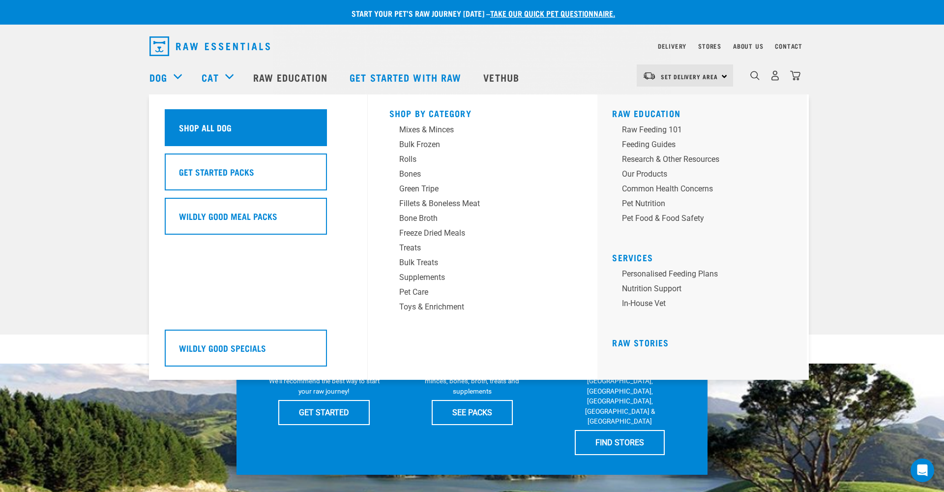
click at [205, 137] on div "Shop All Dog" at bounding box center [246, 127] width 162 height 37
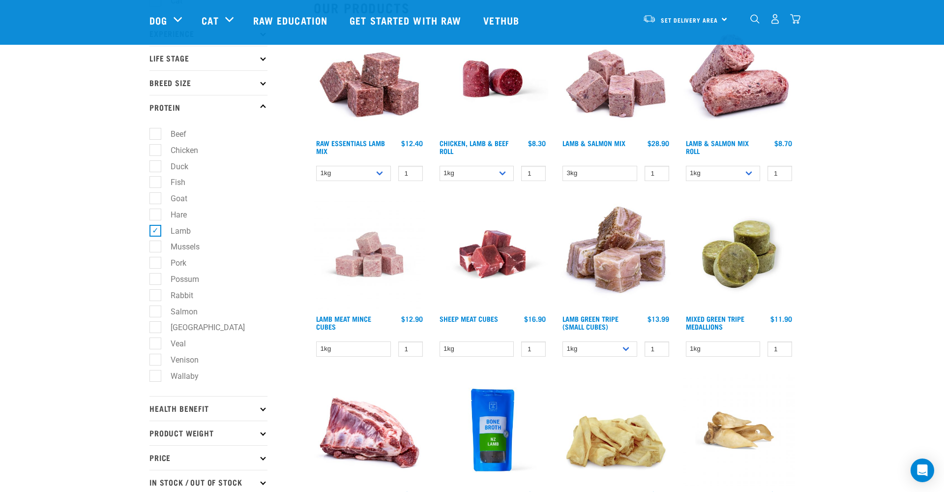
scroll to position [145, 0]
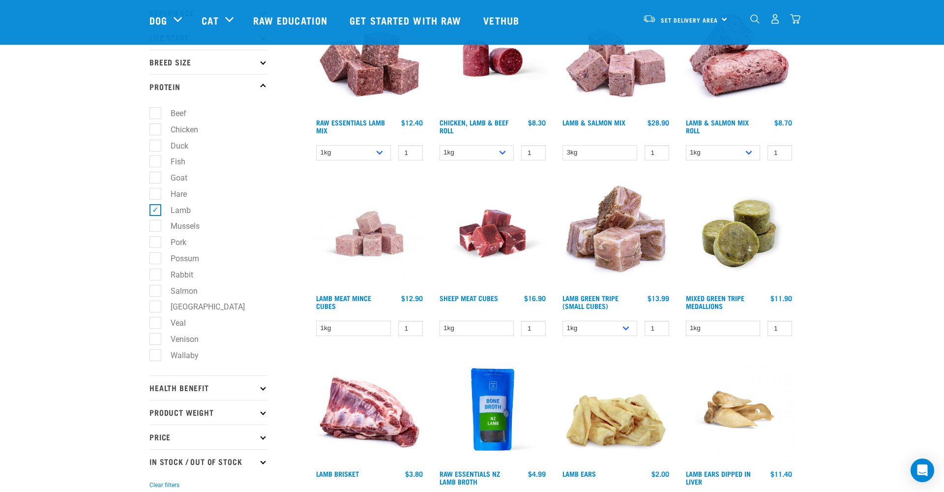
click at [155, 340] on label "Venison" at bounding box center [179, 339] width 48 height 12
click at [154, 340] on input "Venison" at bounding box center [153, 337] width 6 height 6
checkbox input "true"
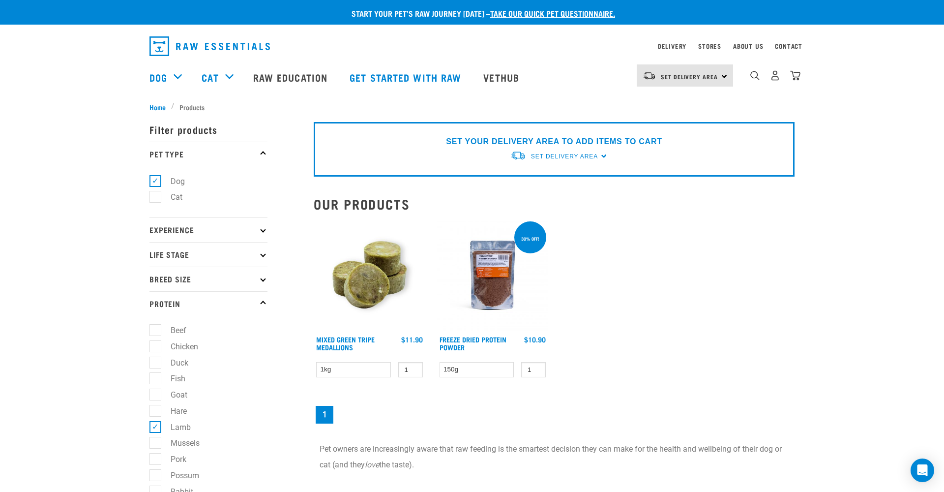
click at [157, 430] on label "Lamb" at bounding box center [175, 427] width 40 height 12
click at [156, 428] on input "Lamb" at bounding box center [153, 425] width 6 height 6
checkbox input "false"
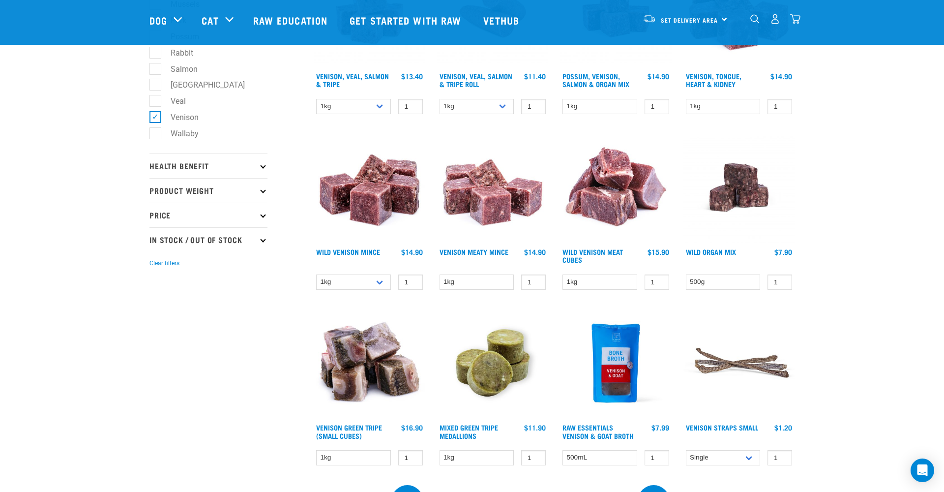
scroll to position [354, 0]
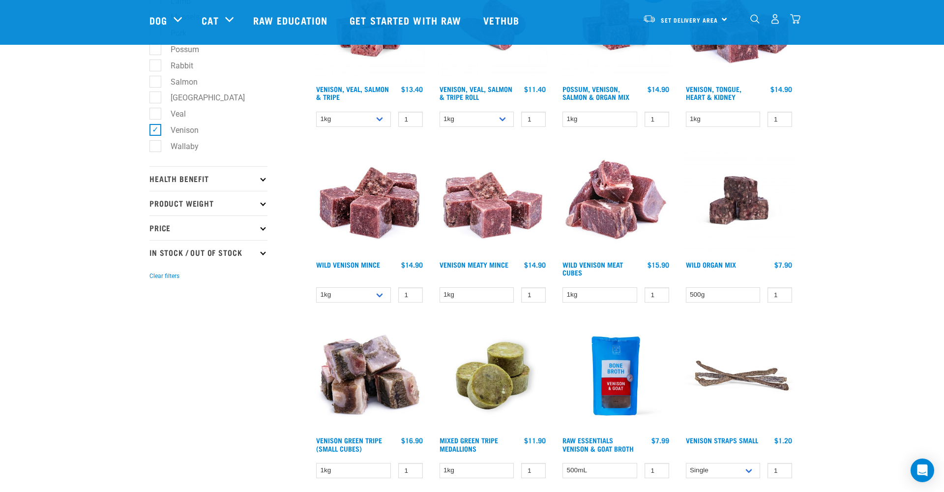
click at [160, 129] on label "Venison" at bounding box center [179, 130] width 48 height 12
click at [156, 129] on input "Venison" at bounding box center [153, 128] width 6 height 6
checkbox input "false"
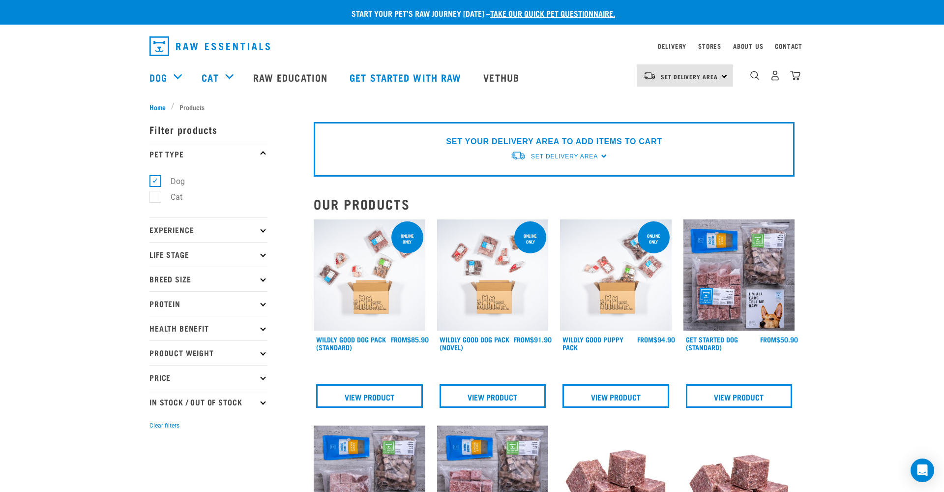
scroll to position [3, 0]
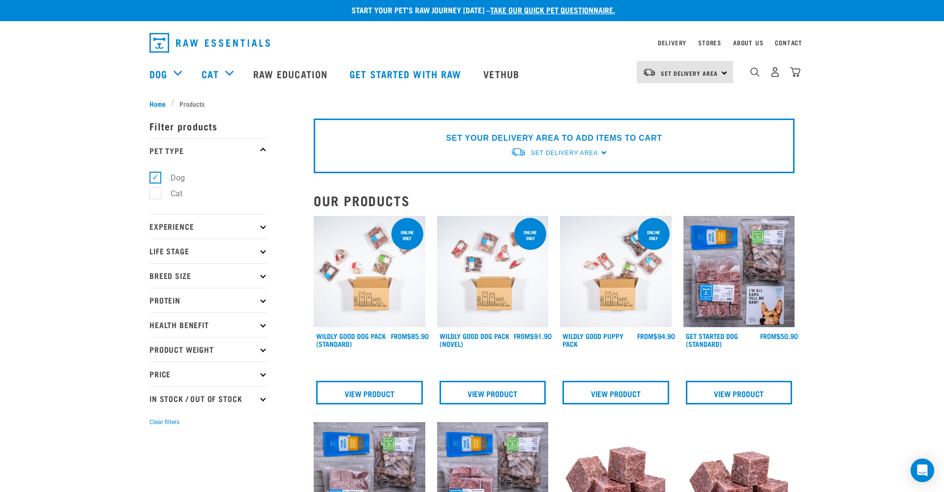
click at [259, 300] on p "Protein" at bounding box center [209, 300] width 118 height 25
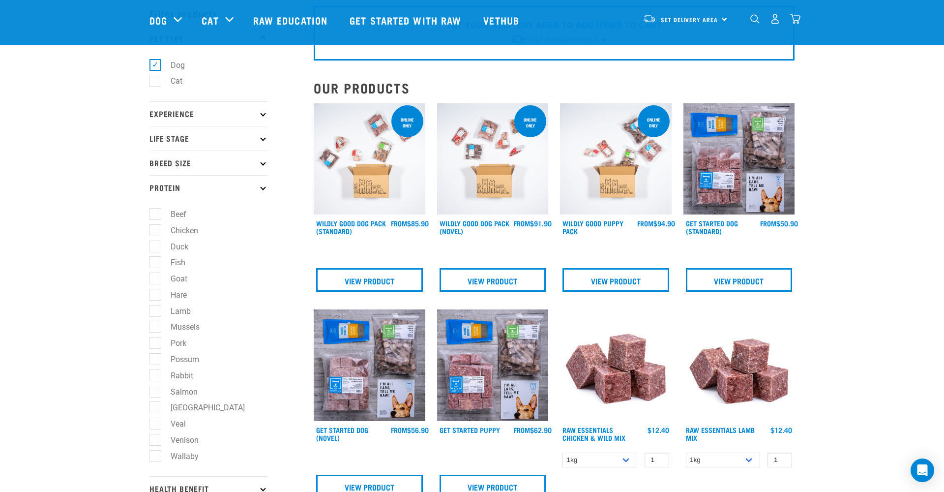
click at [157, 314] on label "Lamb" at bounding box center [175, 311] width 40 height 12
click at [156, 312] on input "Lamb" at bounding box center [153, 309] width 6 height 6
checkbox input "true"
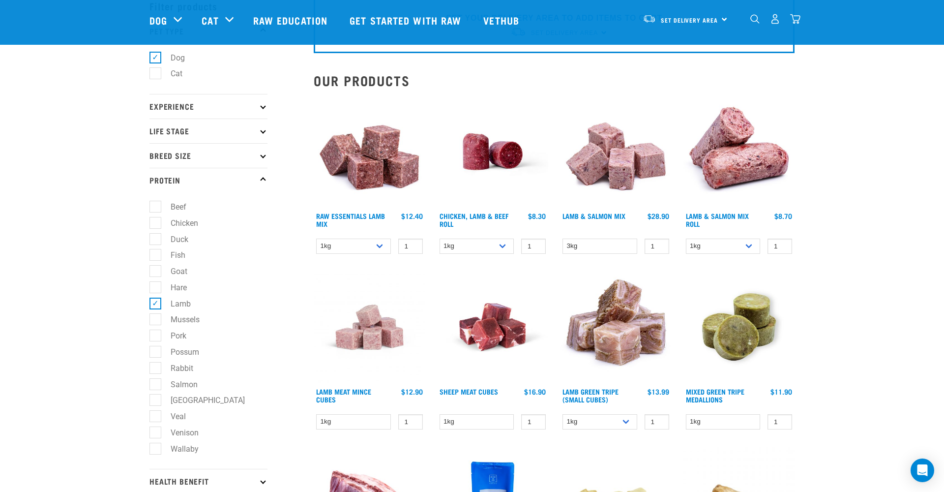
scroll to position [55, 0]
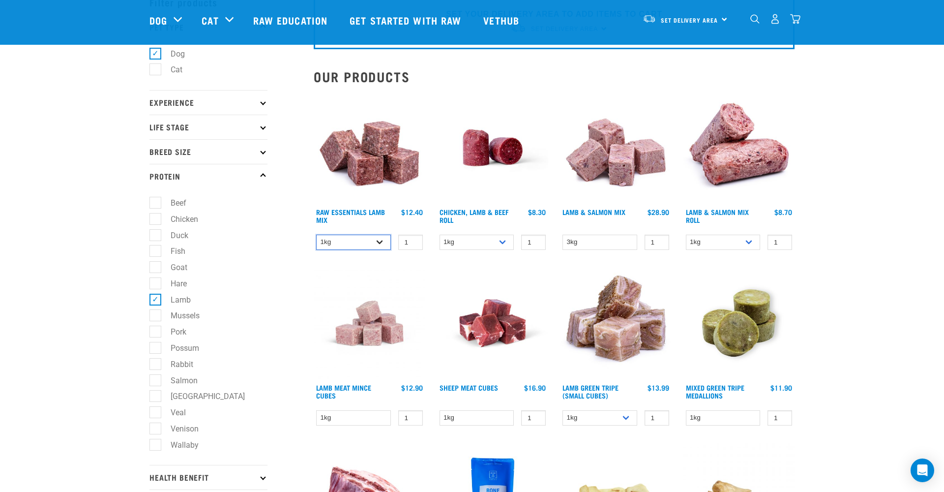
select select "758"
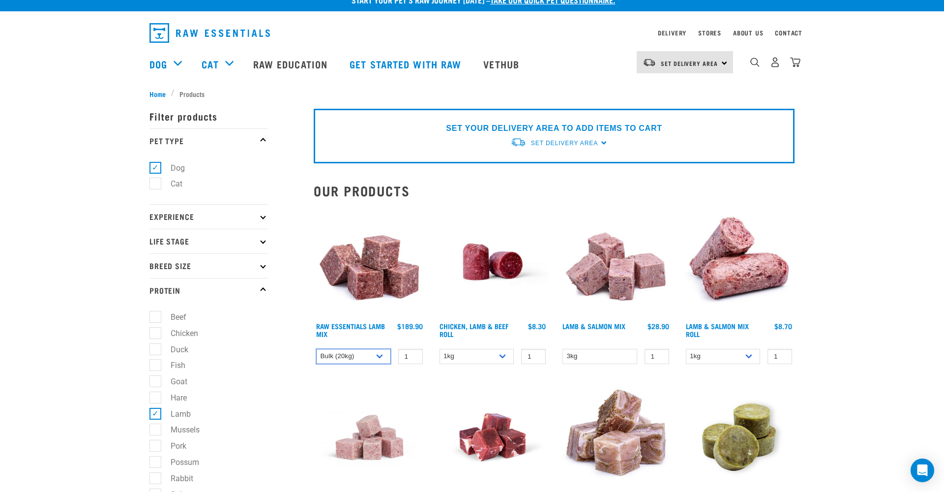
scroll to position [15, 0]
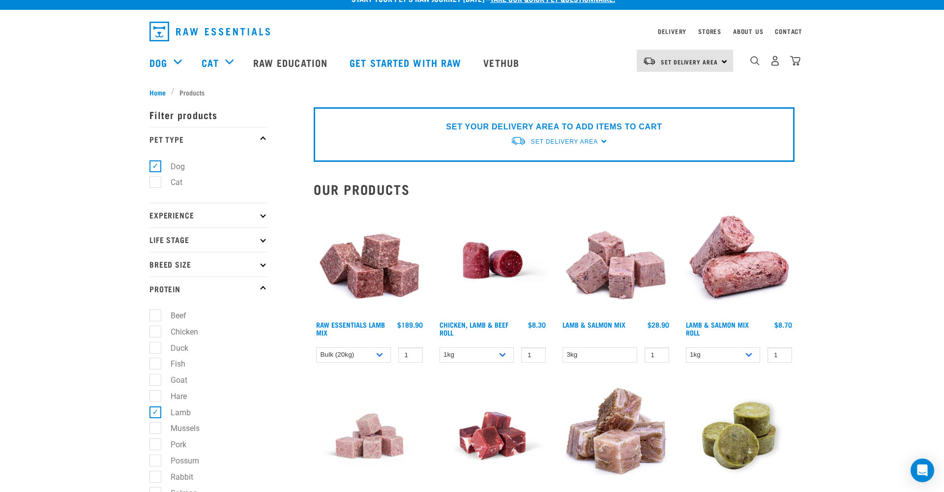
click at [155, 411] on label "Lamb" at bounding box center [175, 412] width 40 height 12
click at [155, 411] on input "Lamb" at bounding box center [153, 410] width 6 height 6
checkbox input "false"
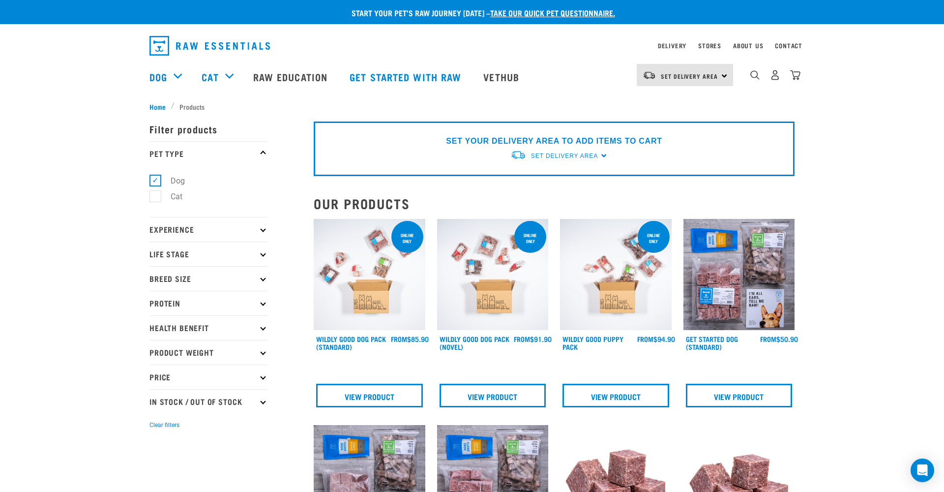
scroll to position [2, 0]
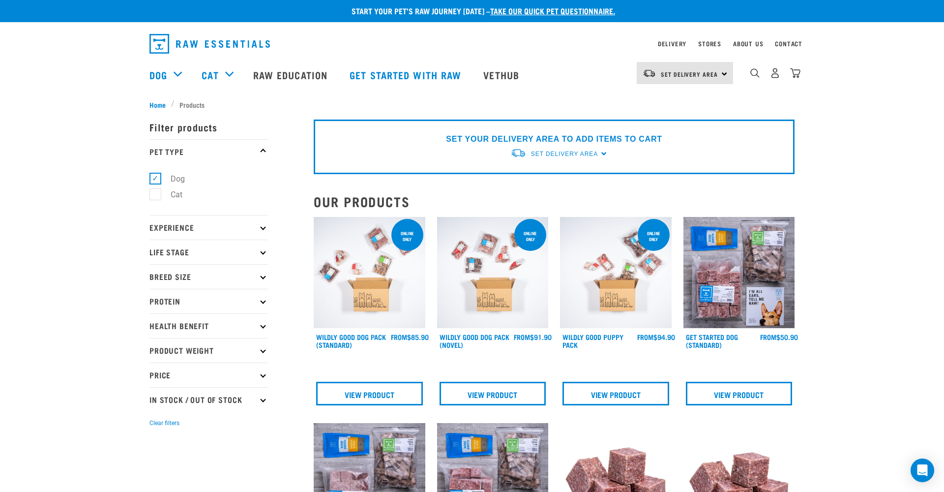
click at [263, 304] on p "Protein" at bounding box center [209, 301] width 118 height 25
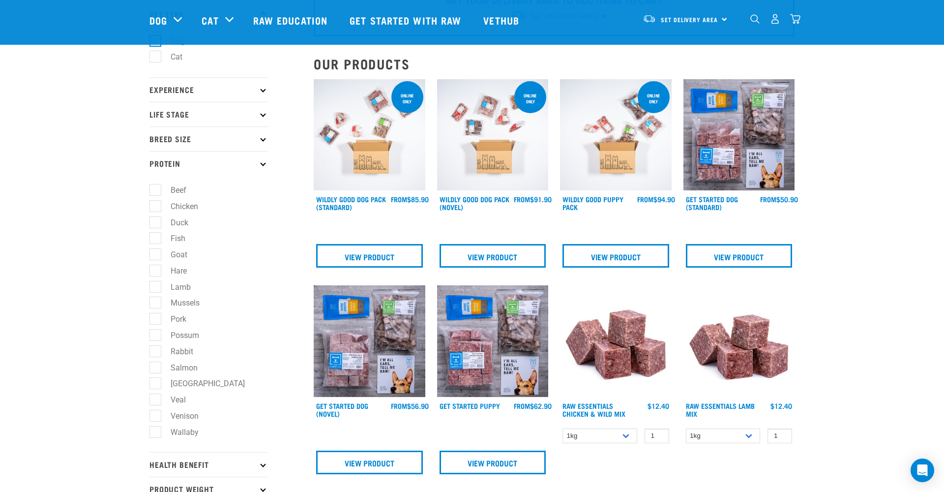
scroll to position [73, 0]
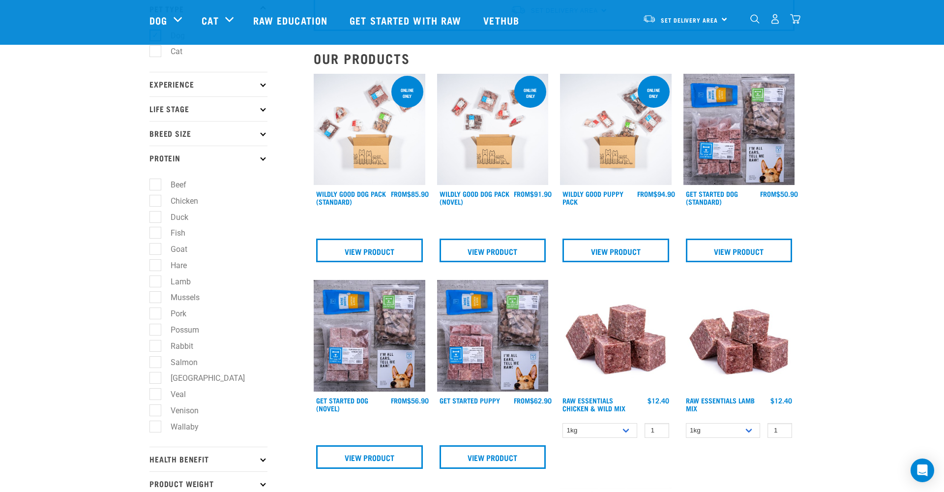
click at [159, 413] on label "Venison" at bounding box center [179, 410] width 48 height 12
click at [156, 412] on input "Venison" at bounding box center [153, 408] width 6 height 6
checkbox input "true"
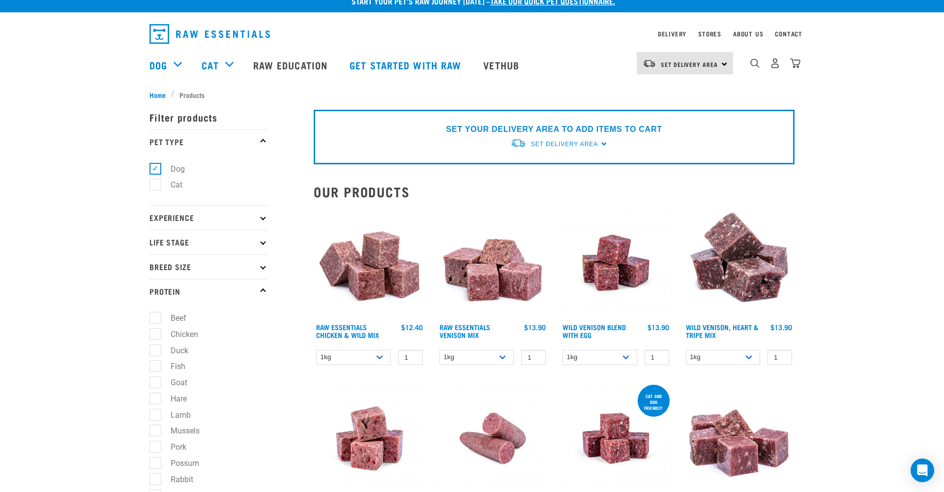
scroll to position [16, 0]
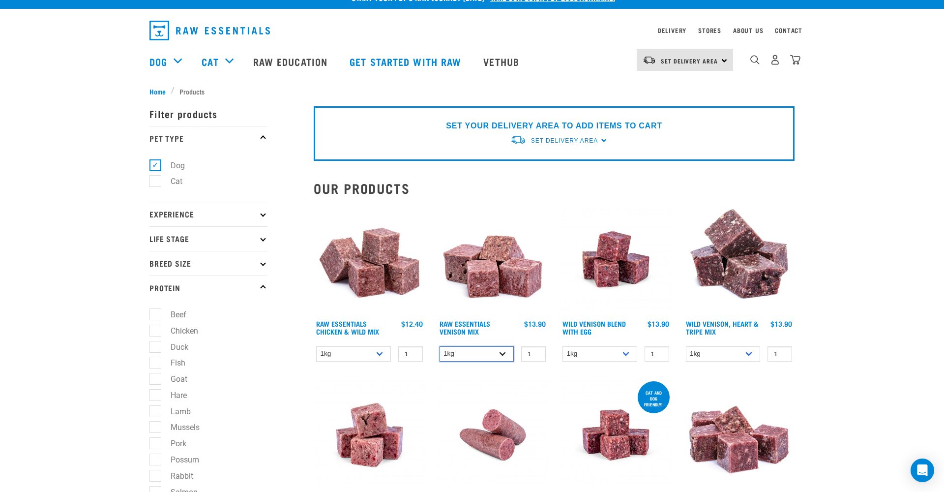
select select "732"
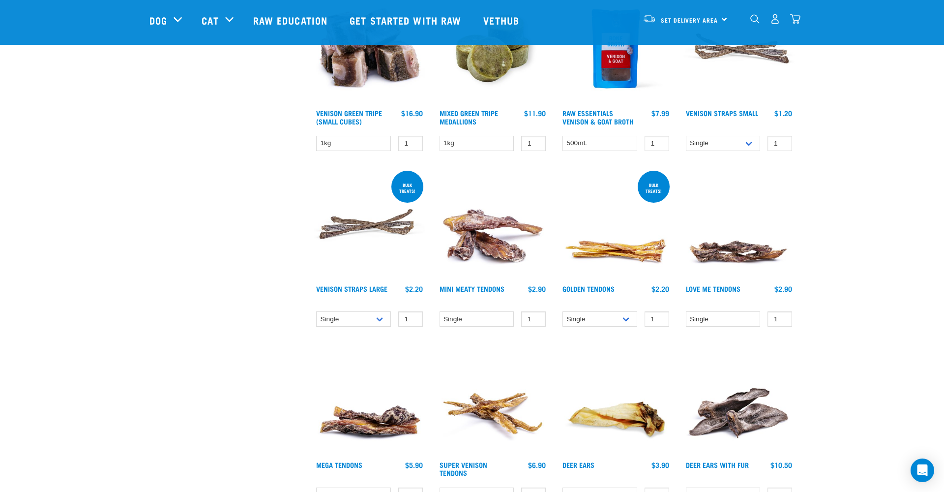
scroll to position [679, 0]
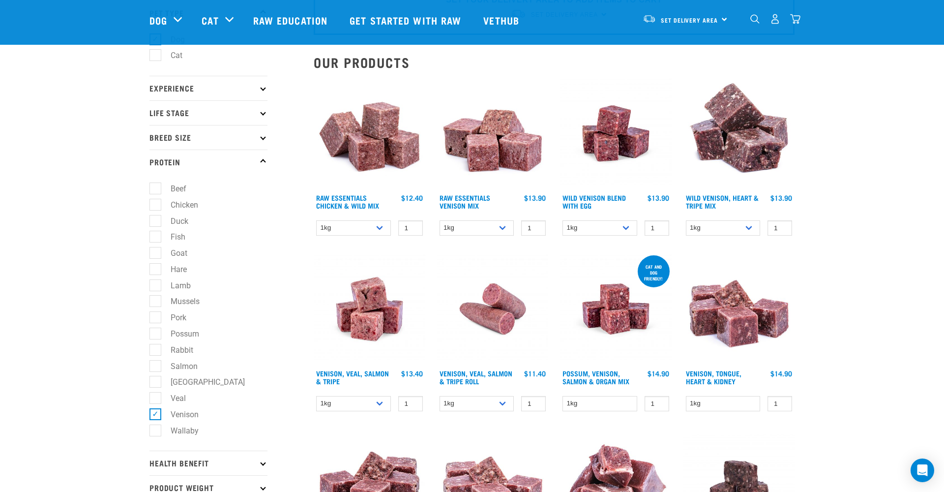
scroll to position [67, 0]
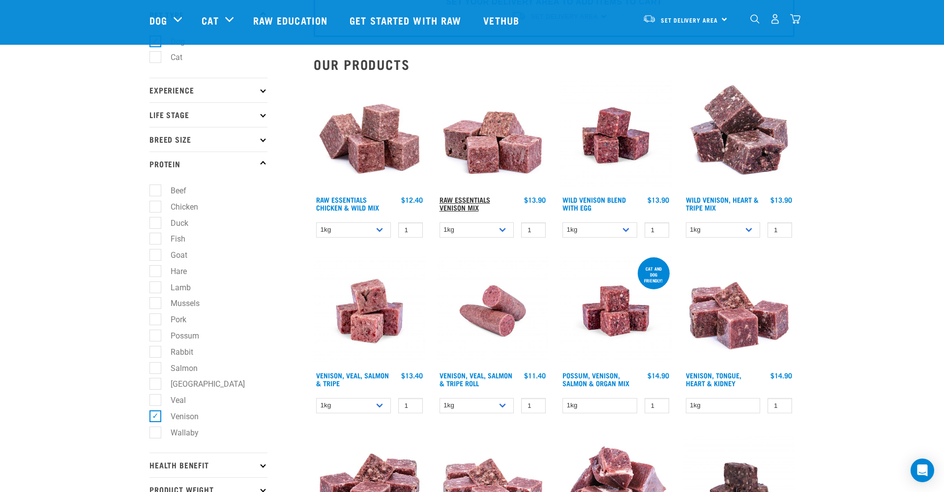
click at [473, 199] on link "Raw Essentials Venison Mix" at bounding box center [465, 203] width 51 height 11
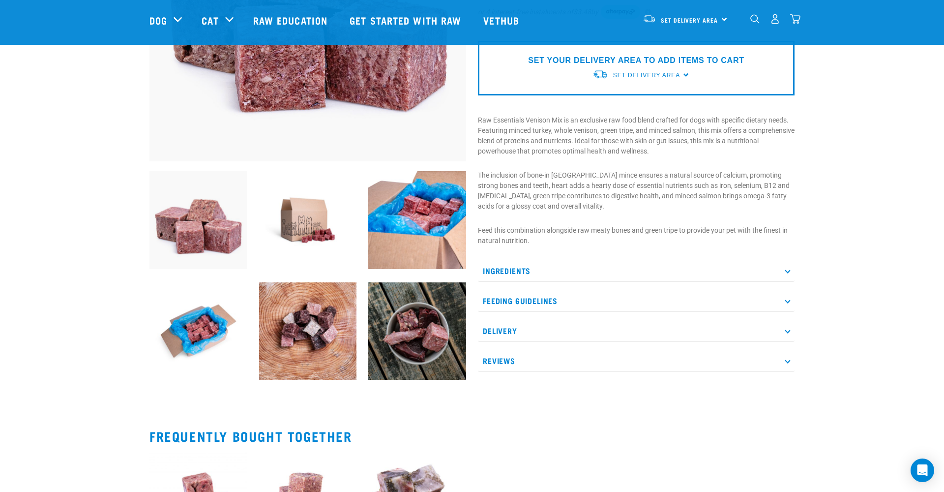
scroll to position [228, 0]
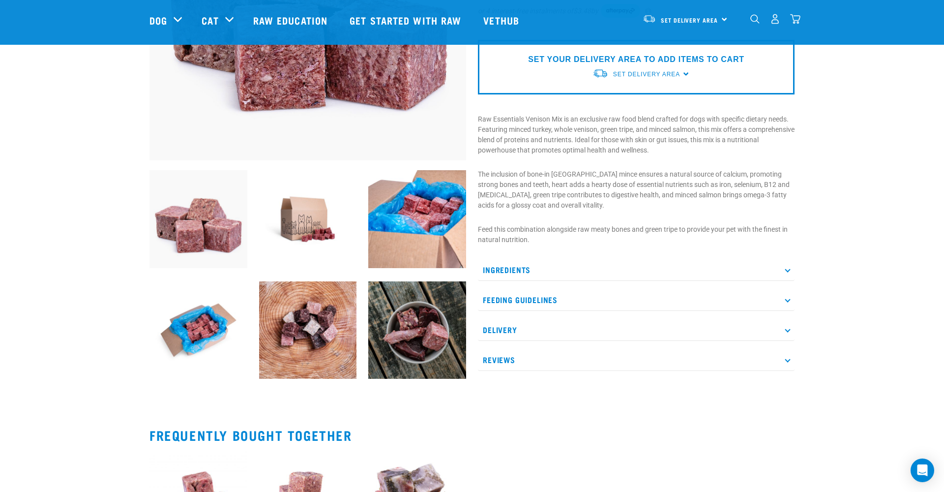
click at [741, 305] on p "Feeding Guidelines" at bounding box center [636, 300] width 317 height 22
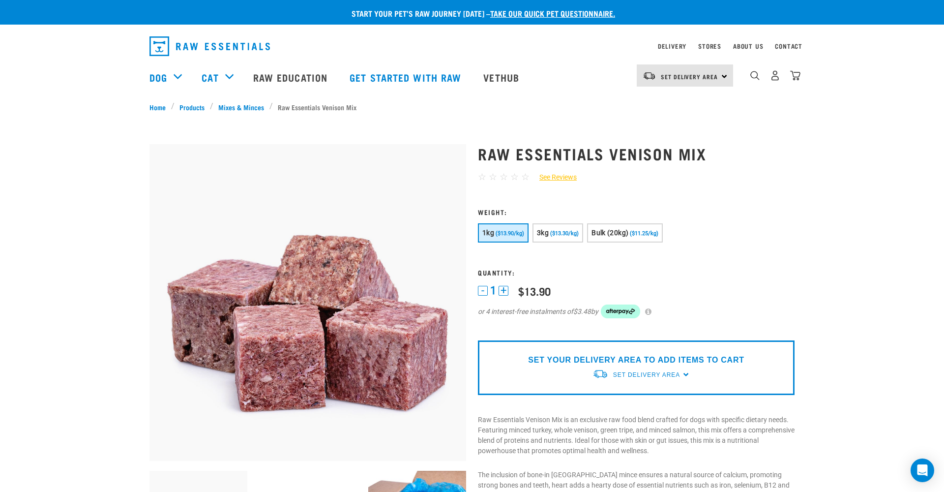
scroll to position [0, 0]
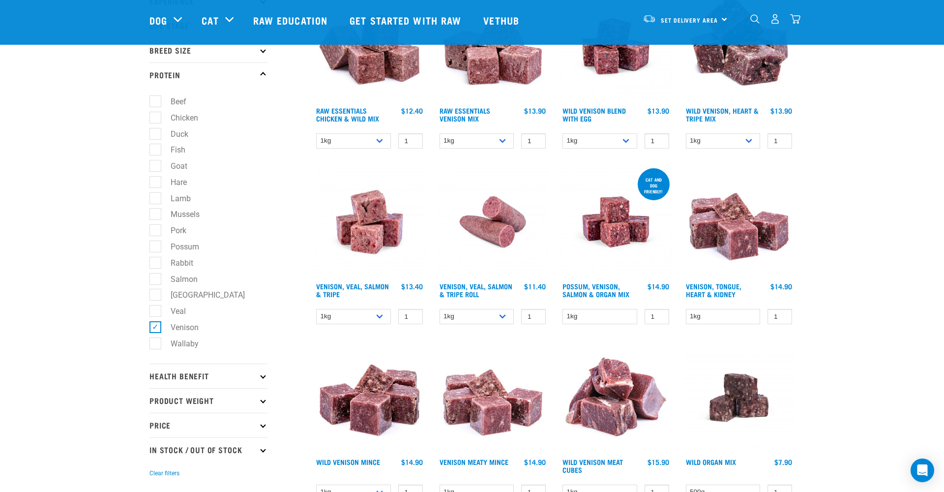
scroll to position [157, 0]
